Goal: Task Accomplishment & Management: Complete application form

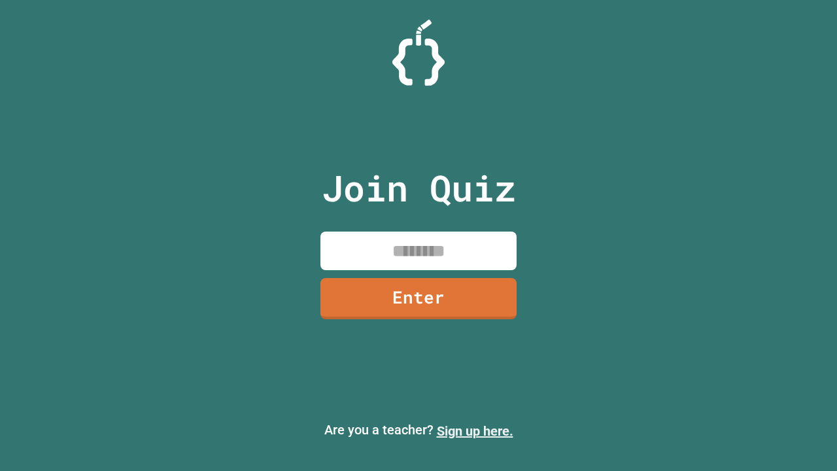
click at [475, 431] on link "Sign up here." at bounding box center [475, 431] width 77 height 16
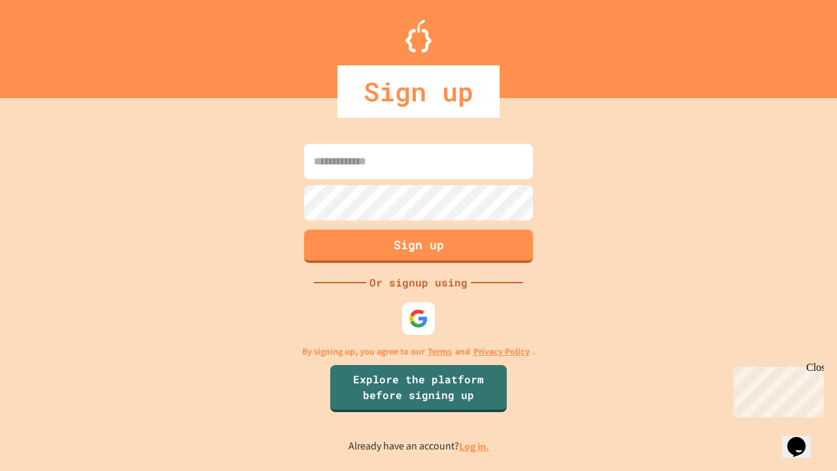
click at [475, 446] on link "Log in." at bounding box center [474, 447] width 30 height 14
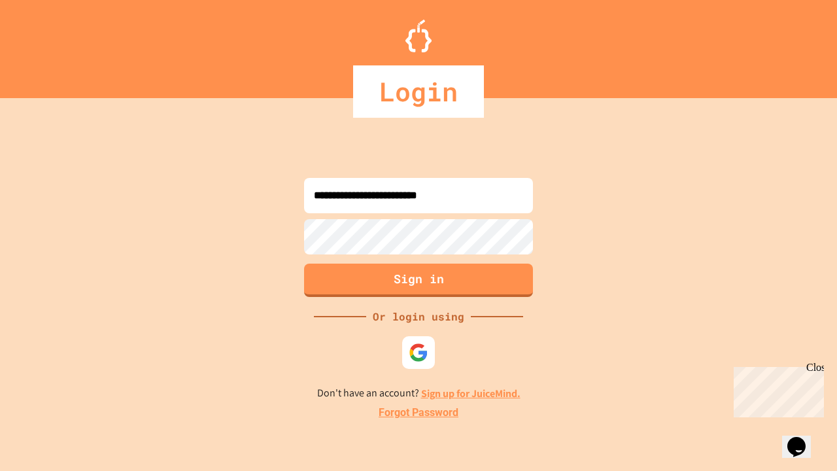
type input "**********"
